Goal: Find specific page/section: Find specific page/section

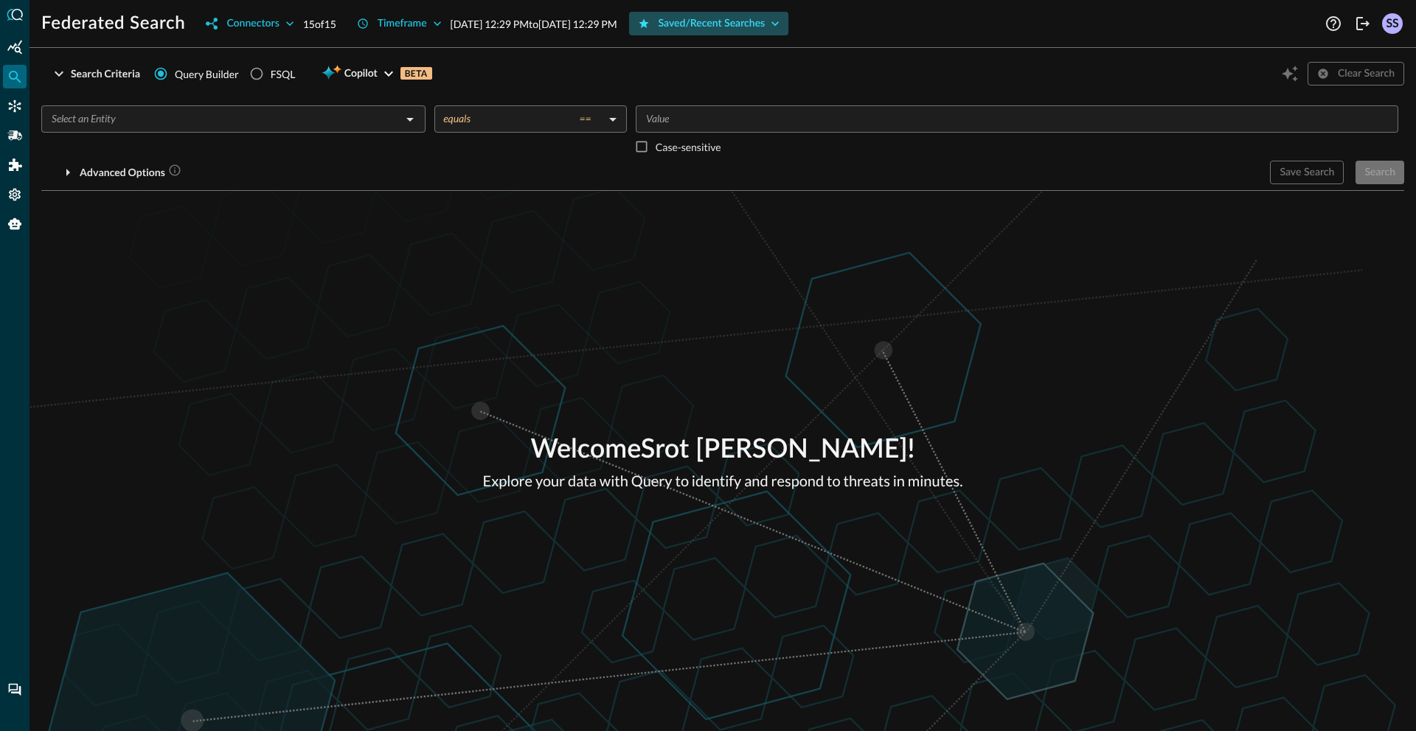
click at [759, 23] on div "Saved/Recent Searches" at bounding box center [711, 24] width 107 height 18
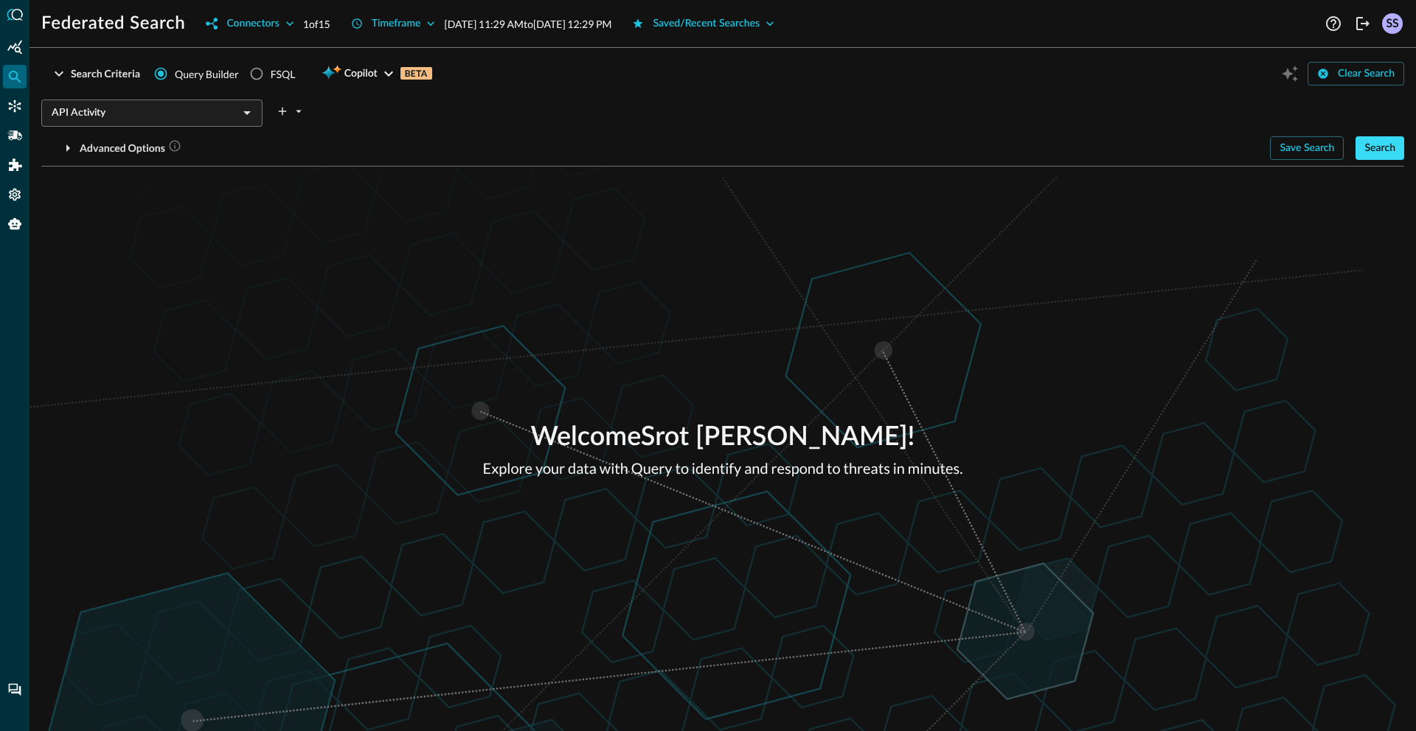
click at [1387, 153] on div "Search" at bounding box center [1379, 148] width 31 height 18
